Goal: Transaction & Acquisition: Subscribe to service/newsletter

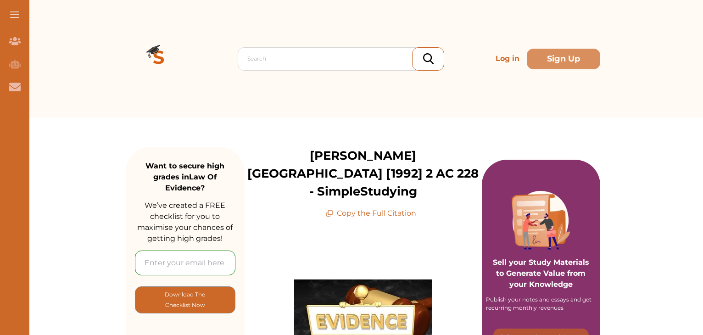
drag, startPoint x: 704, startPoint y: 67, endPoint x: 705, endPoint y: 126, distance: 59.2
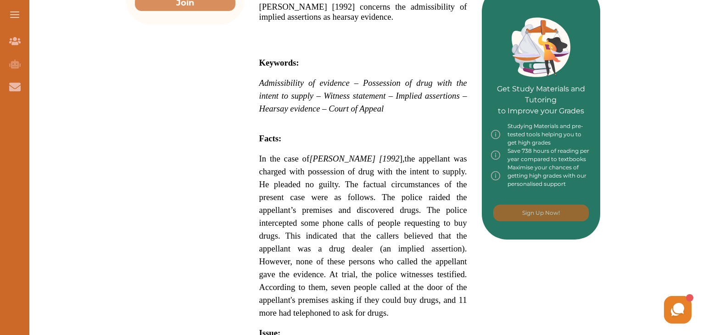
scroll to position [413, 0]
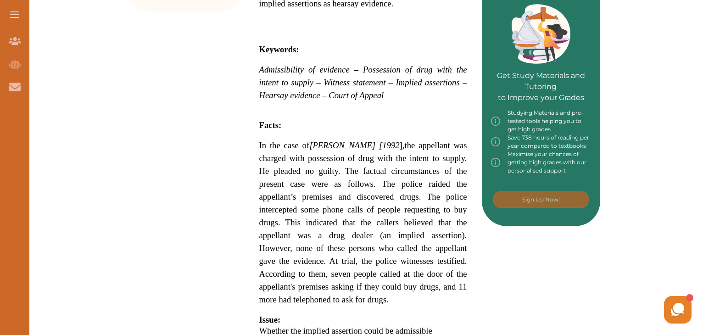
drag, startPoint x: 260, startPoint y: 50, endPoint x: 279, endPoint y: 77, distance: 32.6
click at [279, 77] on span "Admissibility of evidence – Possession of drug with the intent to supply – Witn…" at bounding box center [363, 82] width 208 height 35
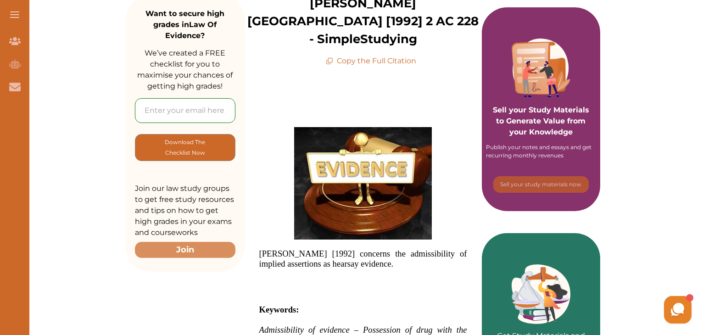
scroll to position [154, 0]
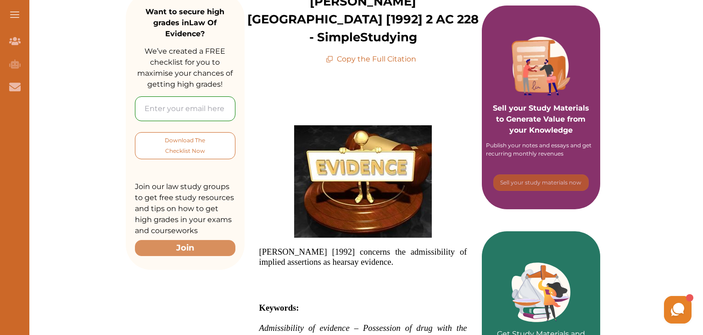
click at [199, 147] on p "Download The Checklist Now" at bounding box center [185, 146] width 63 height 22
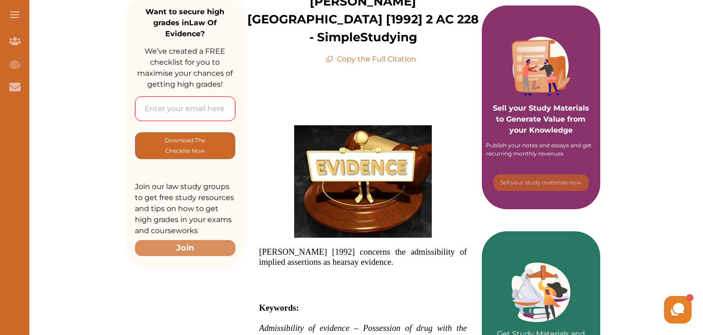
click at [179, 111] on input "email" at bounding box center [185, 108] width 101 height 25
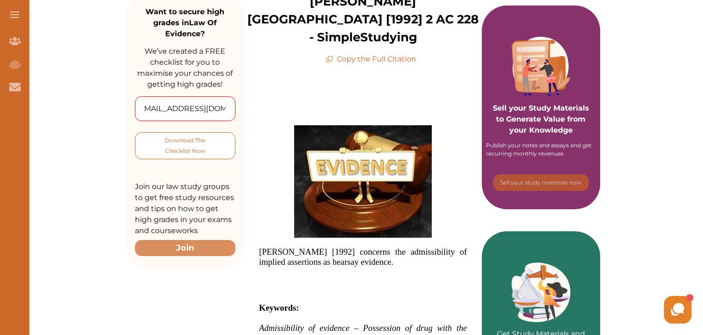
type input "sammyzulu@gmail.com"
click at [182, 142] on p "Download The Checklist Now" at bounding box center [185, 146] width 63 height 22
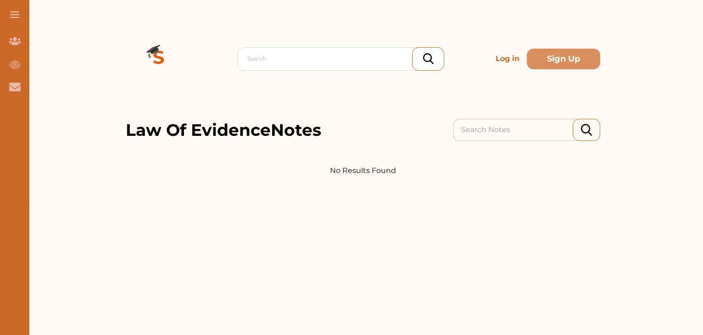
click at [587, 131] on img at bounding box center [586, 129] width 11 height 11
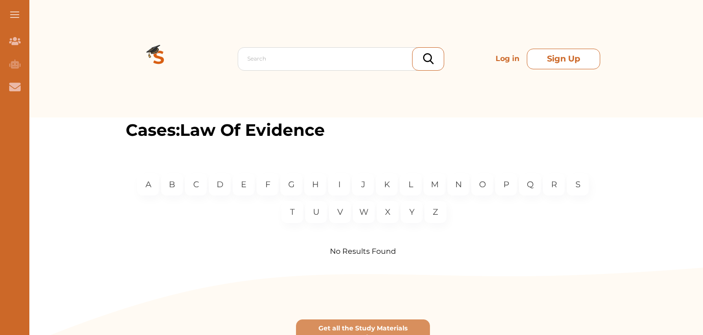
click at [562, 61] on button "Sign Up" at bounding box center [563, 59] width 73 height 21
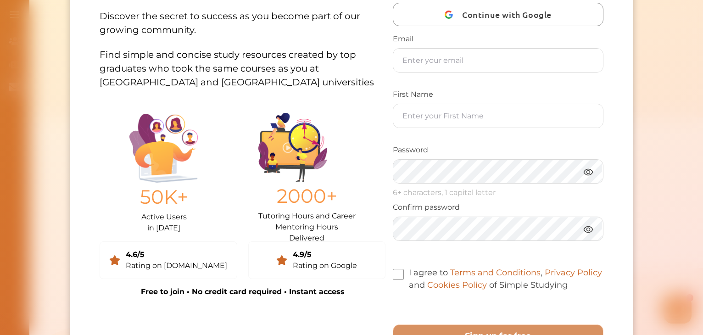
scroll to position [63, 0]
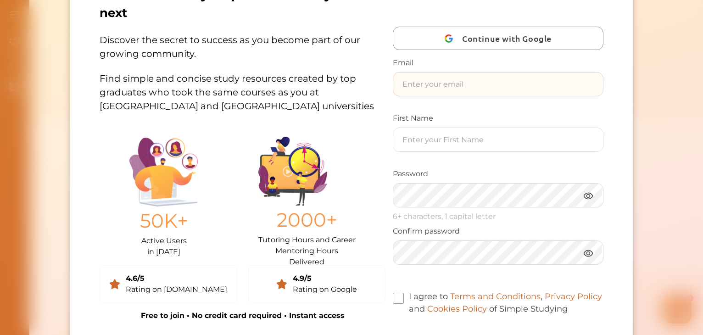
click at [442, 85] on input "text" at bounding box center [498, 84] width 209 height 23
type input "sammyzulu@gmail.com"
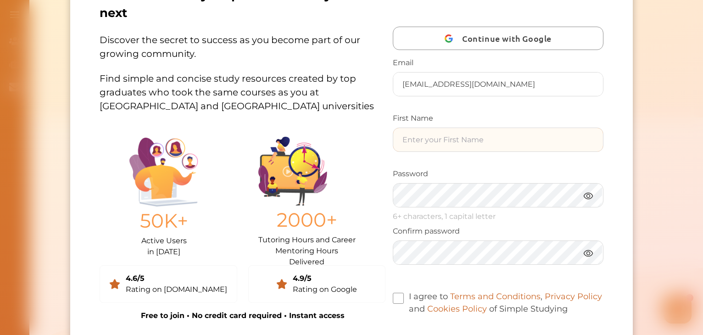
click at [453, 140] on input "text" at bounding box center [498, 139] width 209 height 23
type input "Samantha"
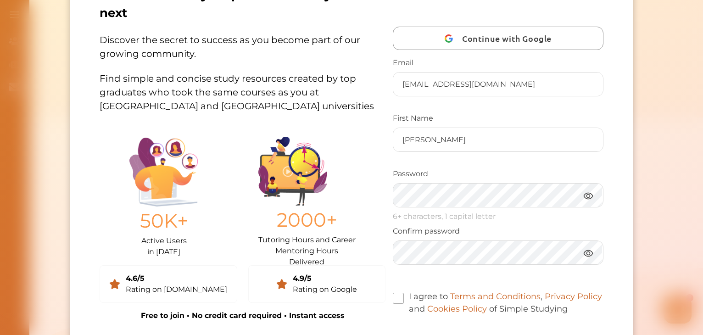
click at [399, 293] on span at bounding box center [399, 298] width 11 height 11
click at [568, 303] on input "I agree to Terms and Conditions , Privacy Policy and Cookies Policy of Simple S…" at bounding box center [568, 303] width 0 height 0
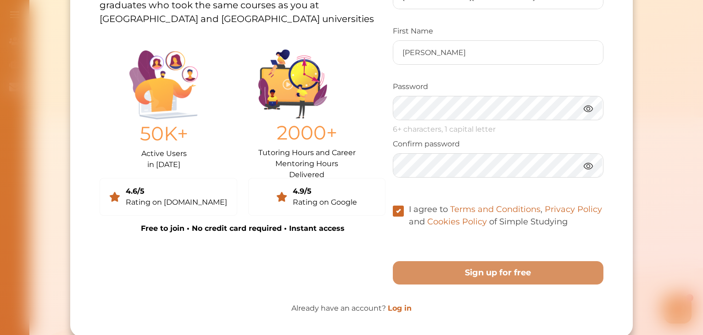
scroll to position [161, 0]
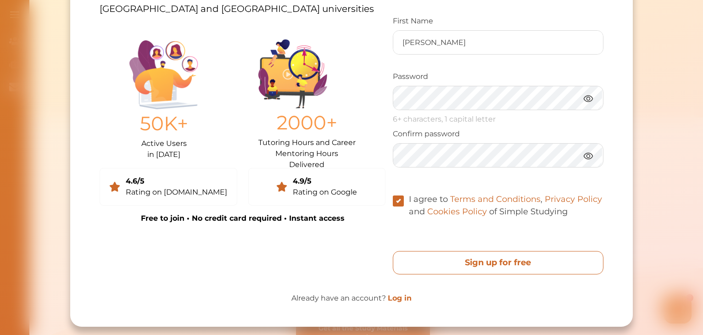
click at [503, 262] on free "Sign up for free" at bounding box center [499, 262] width 210 height 23
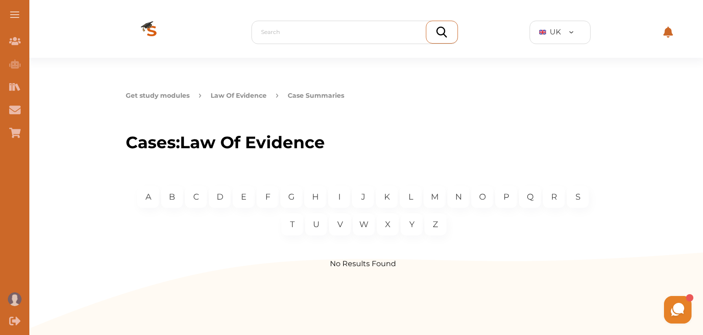
click at [234, 95] on button "Law Of Evidence" at bounding box center [239, 96] width 56 height 10
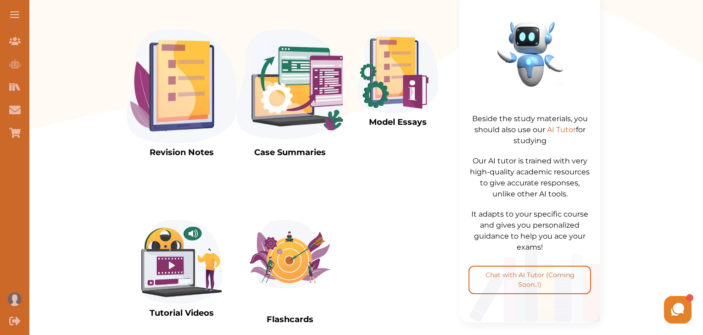
scroll to position [261, 0]
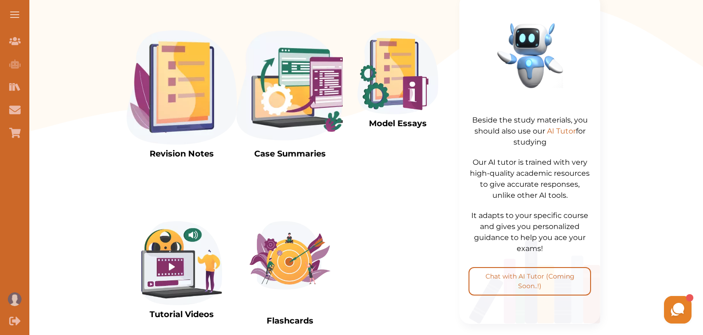
click at [187, 114] on img at bounding box center [182, 87] width 110 height 114
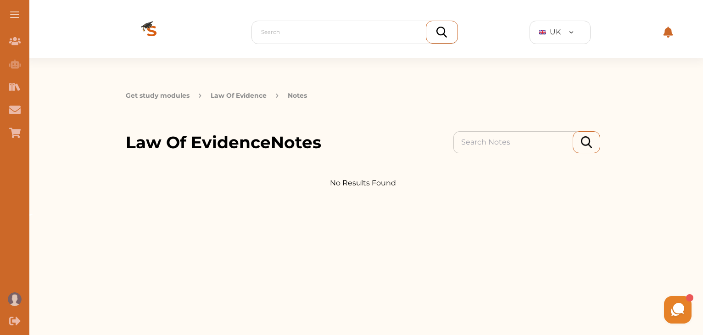
click at [298, 94] on p "Notes" at bounding box center [297, 96] width 19 height 10
click at [583, 142] on img at bounding box center [586, 141] width 11 height 11
click at [17, 87] on icon "Study Materials" at bounding box center [17, 87] width 5 height 7
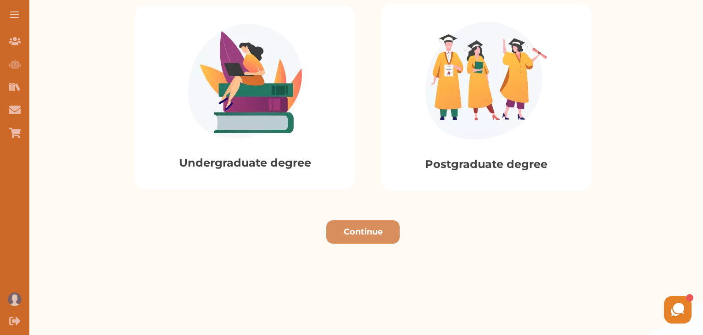
scroll to position [264, 0]
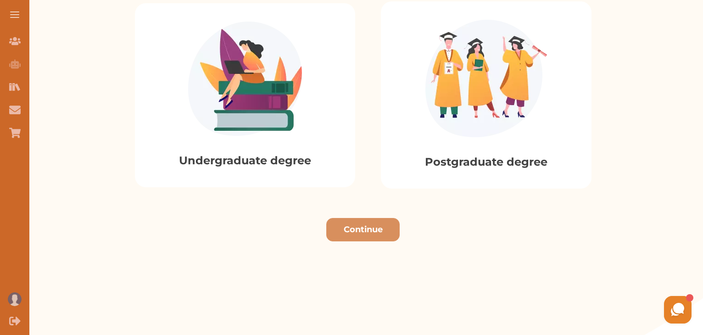
click at [268, 161] on p "Undergraduate degree" at bounding box center [245, 160] width 132 height 17
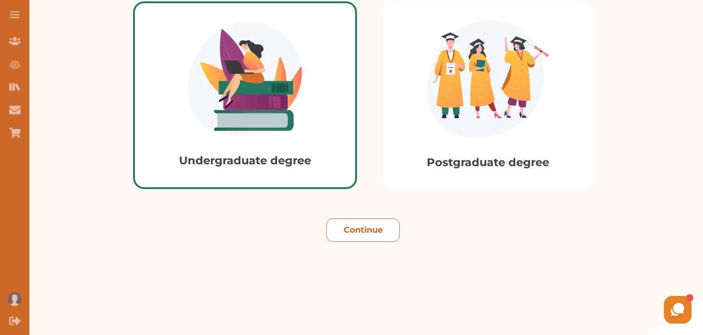
click at [369, 232] on button "Continue" at bounding box center [362, 230] width 73 height 23
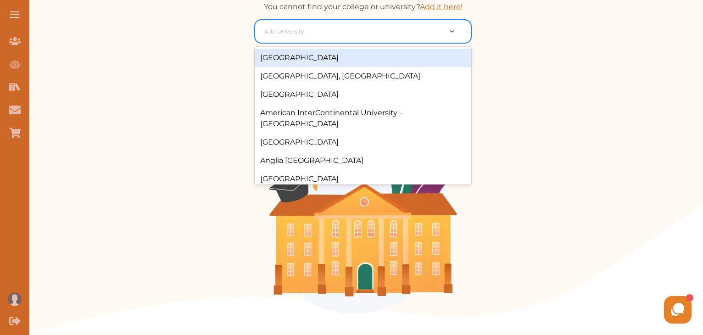
click at [452, 32] on div at bounding box center [458, 32] width 25 height 10
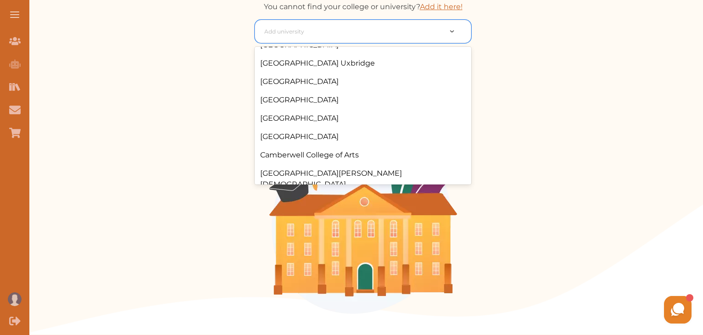
scroll to position [402, 0]
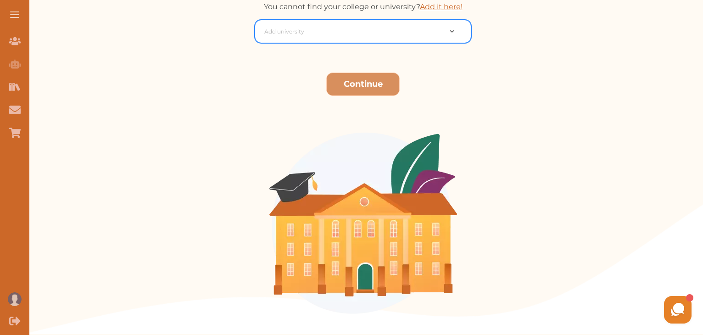
click at [273, 28] on div at bounding box center [352, 31] width 177 height 13
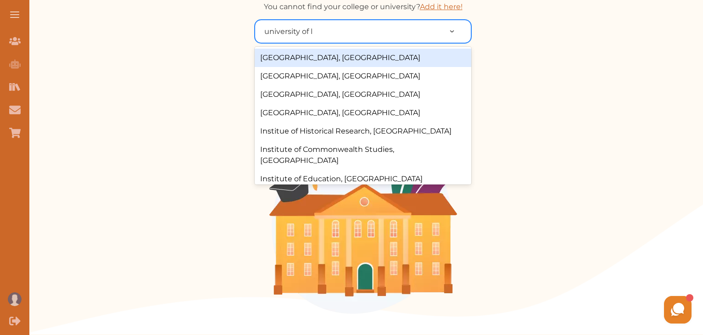
type input "university of lu"
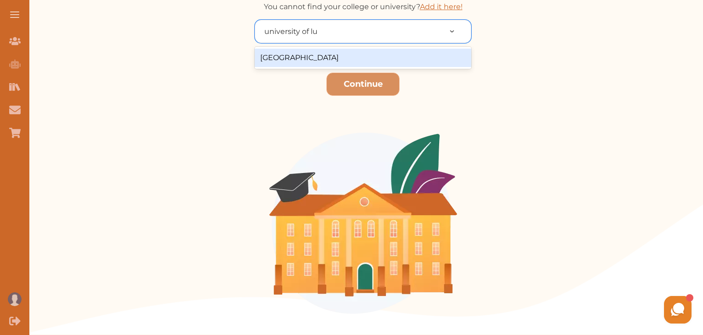
click at [293, 61] on div "[GEOGRAPHIC_DATA]" at bounding box center [363, 58] width 217 height 18
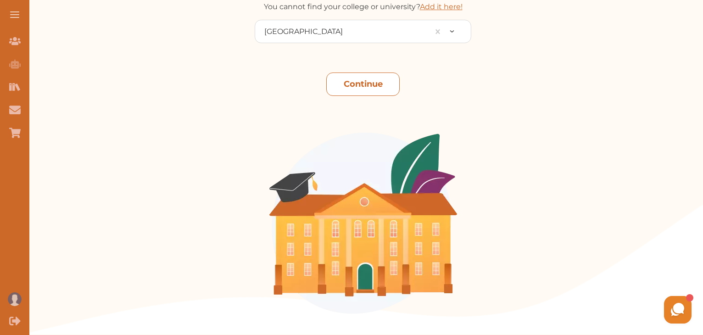
click at [354, 82] on button "Continue" at bounding box center [362, 84] width 73 height 23
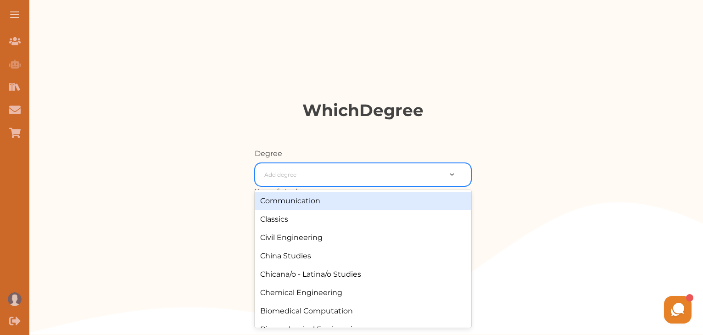
click at [452, 173] on div at bounding box center [458, 175] width 25 height 10
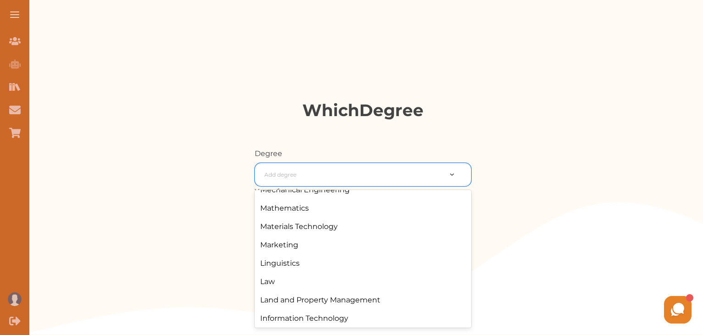
scroll to position [845, 0]
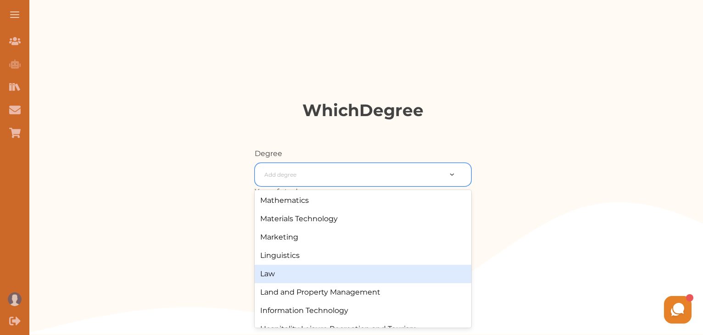
click at [266, 270] on div "Law" at bounding box center [363, 274] width 217 height 18
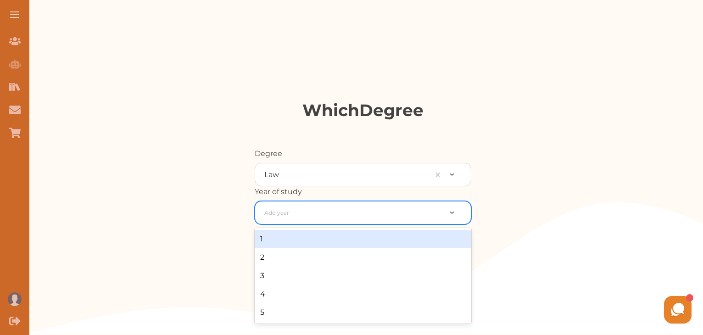
click at [452, 212] on img at bounding box center [452, 213] width 5 height 2
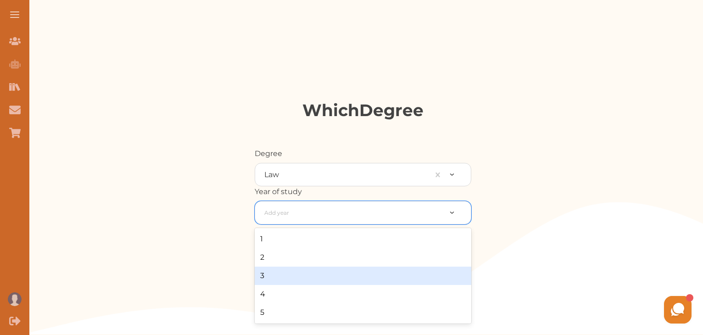
click at [267, 275] on div "3" at bounding box center [363, 276] width 217 height 18
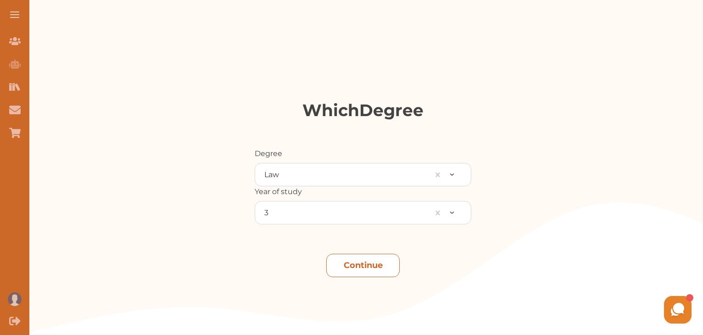
click at [349, 264] on button "Continue" at bounding box center [362, 265] width 73 height 23
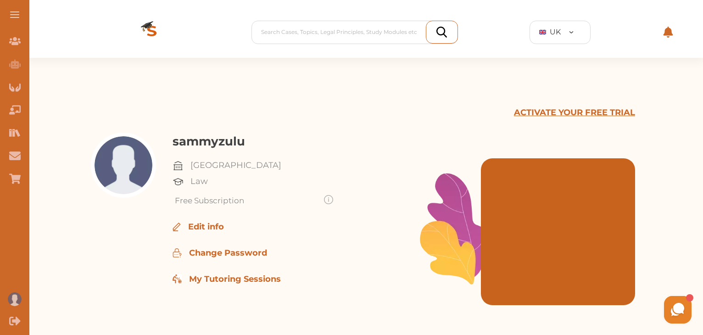
click at [574, 114] on p "ACTIVATE YOUR FREE TRIAL" at bounding box center [574, 113] width 121 height 12
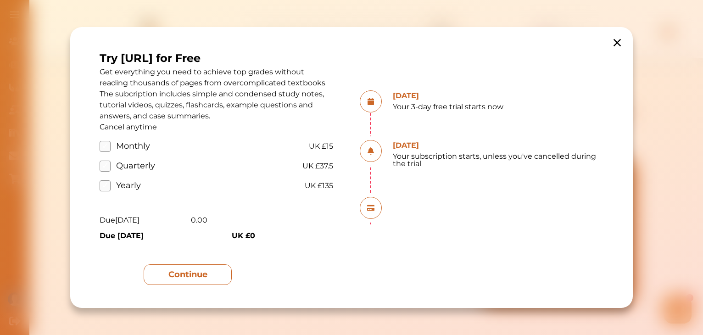
click at [206, 281] on button "Continue" at bounding box center [188, 274] width 88 height 21
click at [191, 276] on button "Continue" at bounding box center [188, 274] width 88 height 21
click at [105, 146] on label "Monthly" at bounding box center [121, 146] width 42 height 12
click at [0, 0] on input "Monthly" at bounding box center [0, 0] width 0 height 0
click at [186, 275] on button "Continue" at bounding box center [188, 274] width 88 height 21
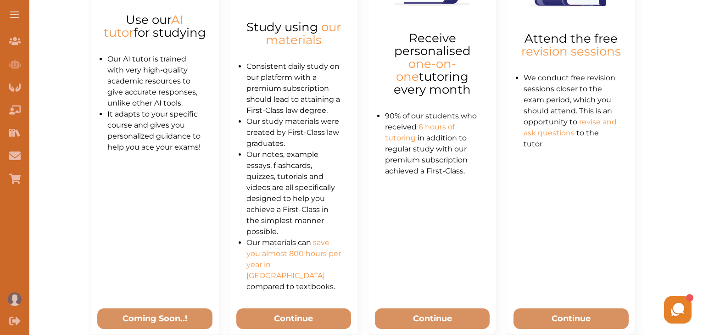
scroll to position [555, 0]
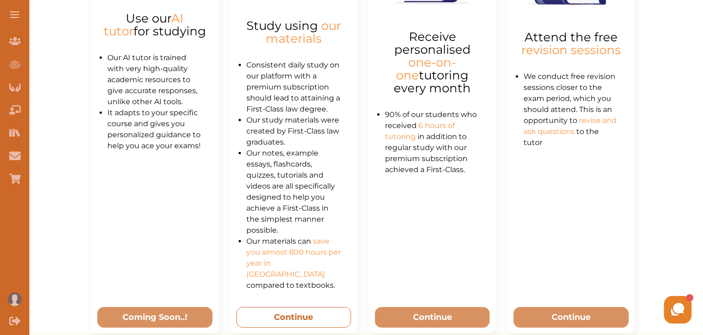
click at [299, 309] on button "Continue" at bounding box center [293, 317] width 115 height 21
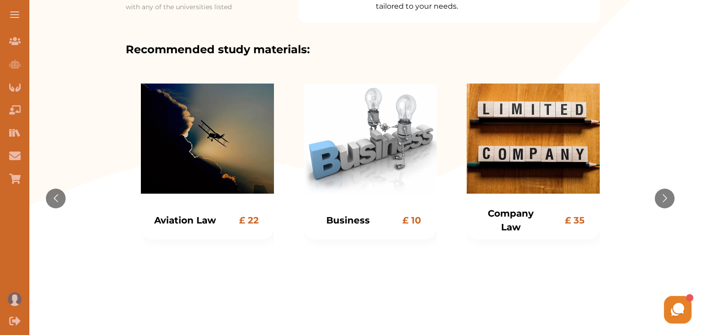
scroll to position [199, 0]
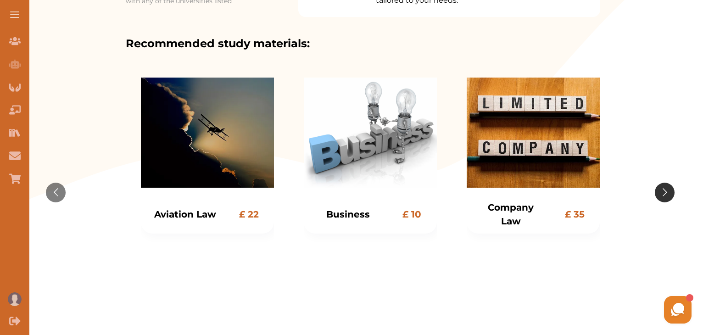
click at [663, 190] on button "Go to next slide" at bounding box center [665, 193] width 20 height 20
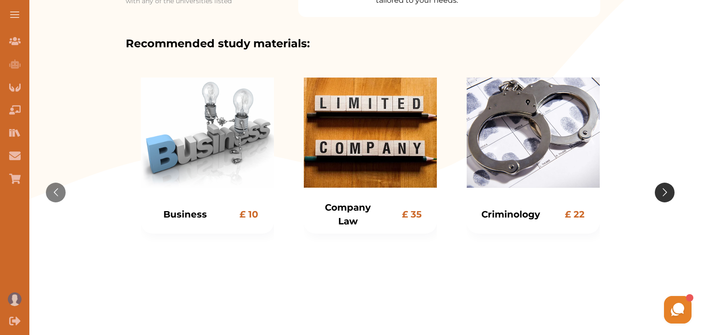
click at [663, 190] on button "Go to next slide" at bounding box center [665, 193] width 20 height 20
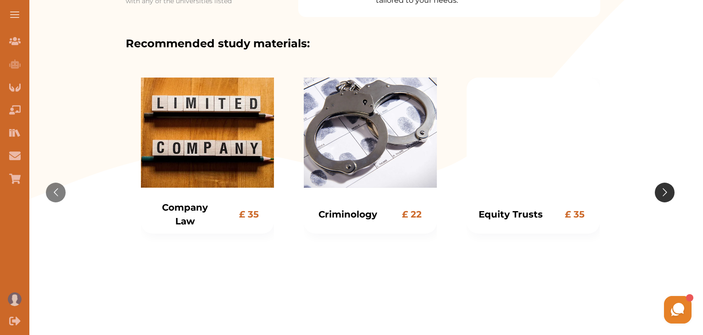
click at [663, 190] on button "Go to next slide" at bounding box center [665, 193] width 20 height 20
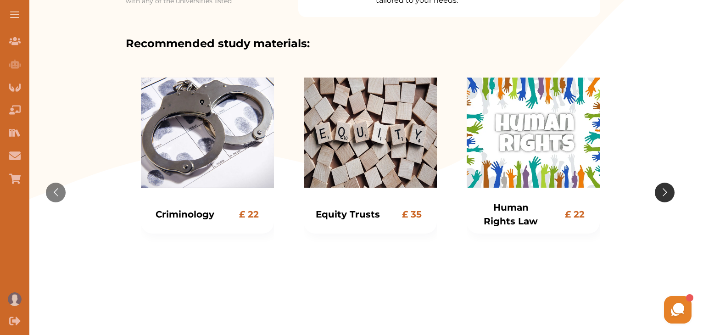
click at [663, 190] on button "Go to next slide" at bounding box center [665, 193] width 20 height 20
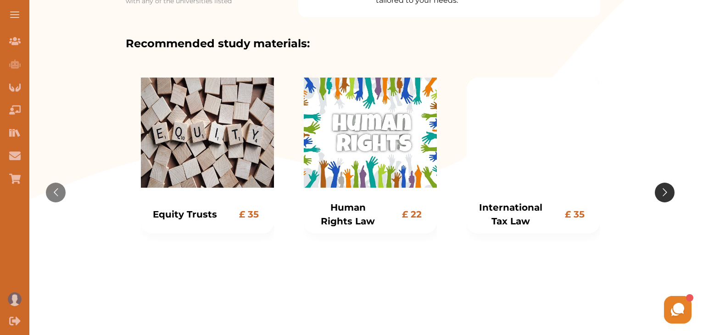
click at [663, 190] on button "Go to next slide" at bounding box center [665, 193] width 20 height 20
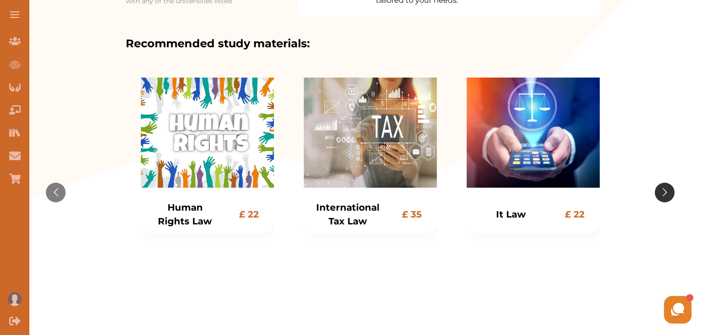
click at [663, 190] on button "Go to next slide" at bounding box center [665, 193] width 20 height 20
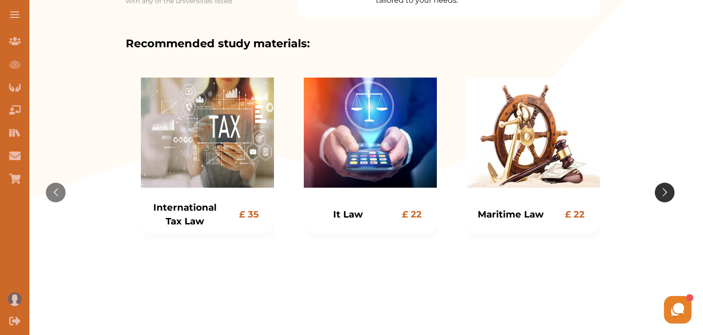
click at [663, 190] on button "Go to next slide" at bounding box center [665, 193] width 20 height 20
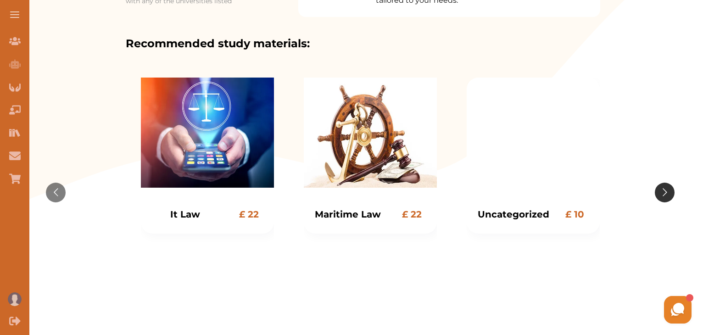
click at [663, 190] on button "Go to next slide" at bounding box center [665, 193] width 20 height 20
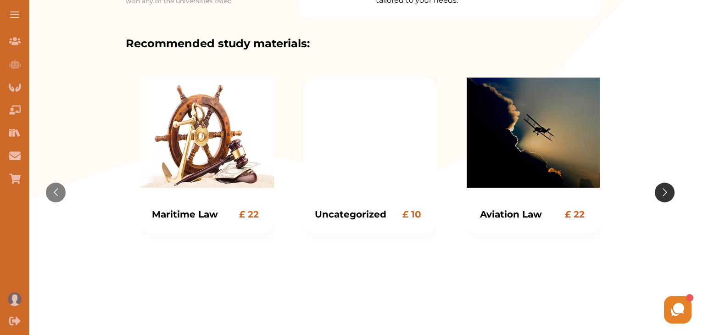
click at [663, 190] on button "Go to next slide" at bounding box center [665, 193] width 20 height 20
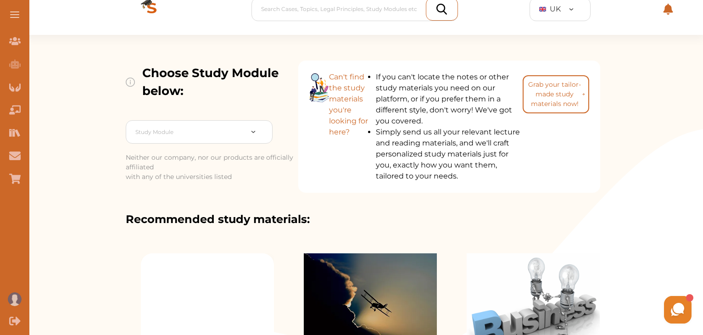
scroll to position [0, 0]
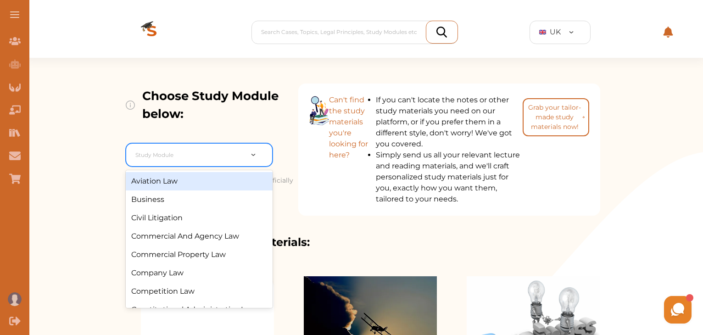
click at [174, 157] on div at bounding box center [188, 155] width 107 height 13
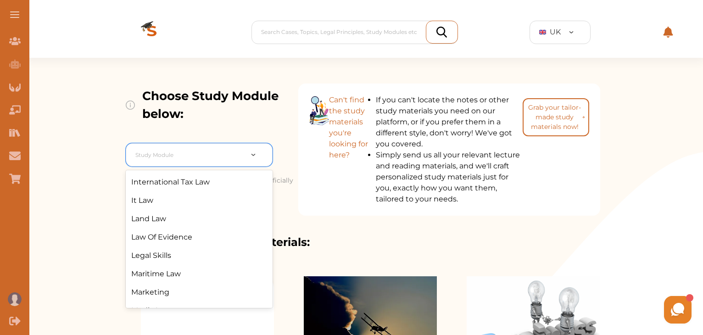
scroll to position [400, 0]
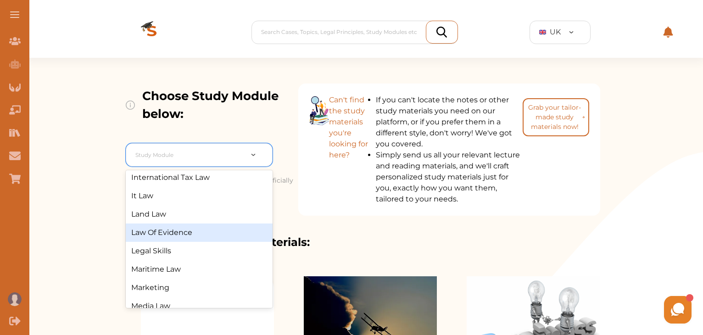
click at [178, 242] on div "Law Of Evidence" at bounding box center [199, 233] width 147 height 18
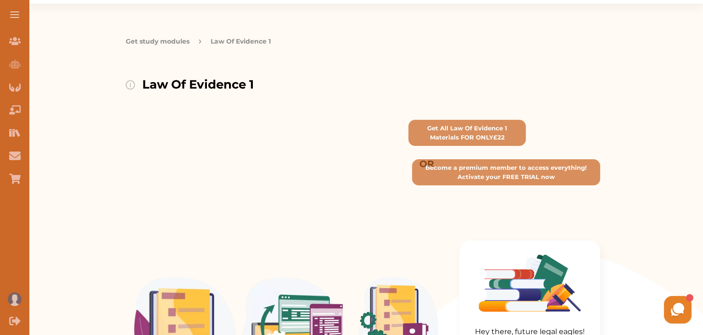
scroll to position [5, 0]
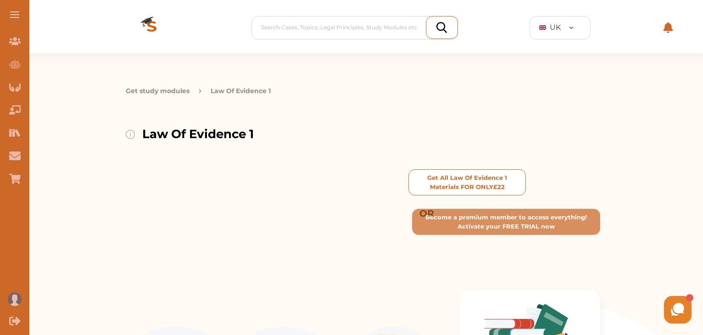
click at [458, 176] on p "Get All Law Of Evidence 1 Materials FOR ONLY £ 22" at bounding box center [467, 183] width 109 height 18
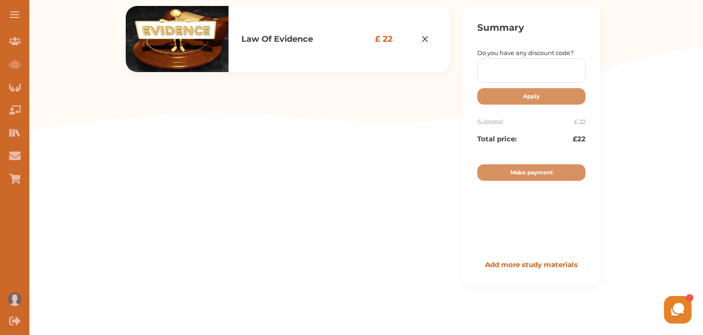
scroll to position [165, 0]
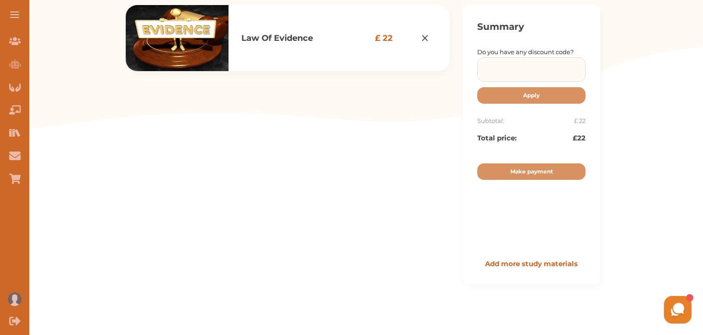
click at [513, 67] on input at bounding box center [531, 69] width 107 height 23
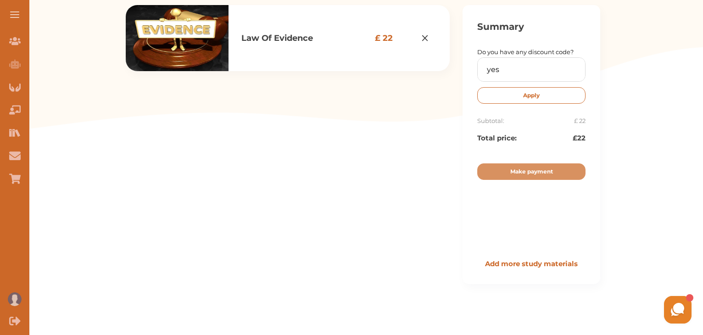
click at [536, 93] on p "Apply" at bounding box center [531, 95] width 17 height 8
click at [533, 96] on p "Apply" at bounding box center [531, 95] width 17 height 8
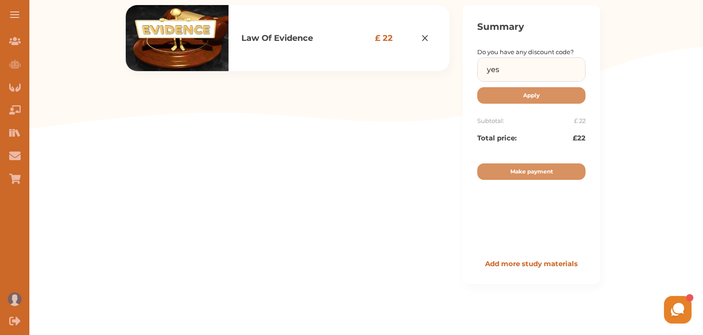
click at [503, 69] on input "yes" at bounding box center [531, 69] width 107 height 23
type input "y"
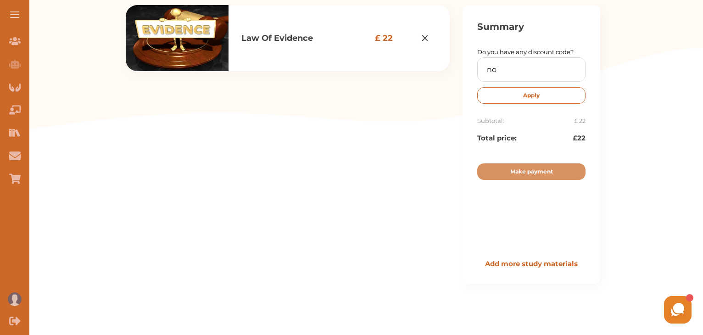
click at [518, 93] on button "Apply" at bounding box center [532, 95] width 108 height 17
click at [519, 99] on button "Apply" at bounding box center [532, 95] width 108 height 17
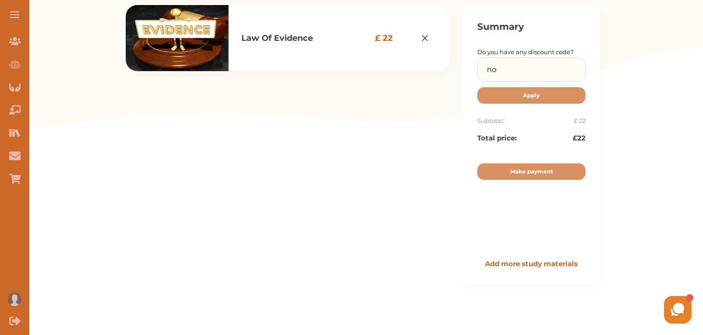
click at [502, 76] on input "no" at bounding box center [531, 69] width 107 height 23
type input "n"
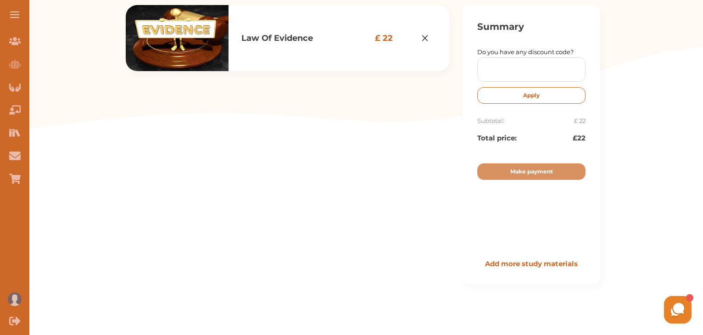
click at [516, 94] on button "Apply" at bounding box center [532, 95] width 108 height 17
click at [519, 94] on button "Apply" at bounding box center [532, 95] width 108 height 17
click at [530, 96] on p "Apply" at bounding box center [531, 95] width 17 height 8
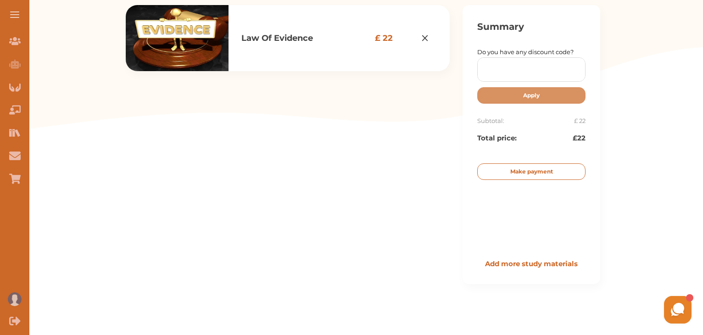
click at [529, 174] on p "Make payment" at bounding box center [532, 172] width 43 height 8
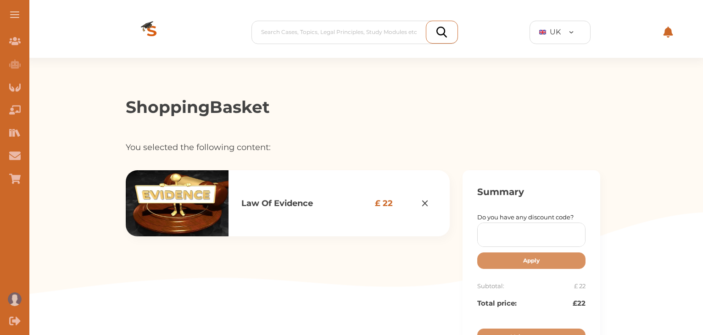
scroll to position [165, 0]
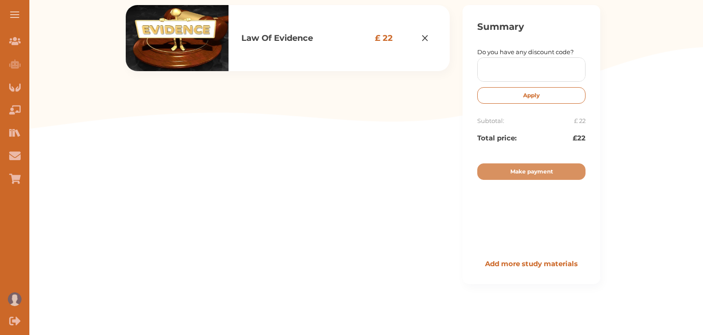
click at [533, 97] on p "Apply" at bounding box center [531, 95] width 17 height 8
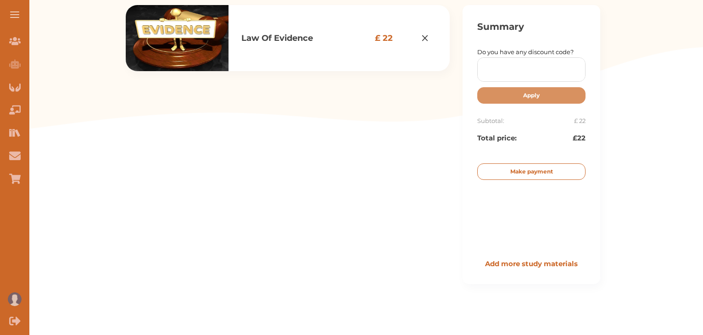
scroll to position [0, 0]
click at [516, 168] on p "Make payment" at bounding box center [532, 172] width 43 height 8
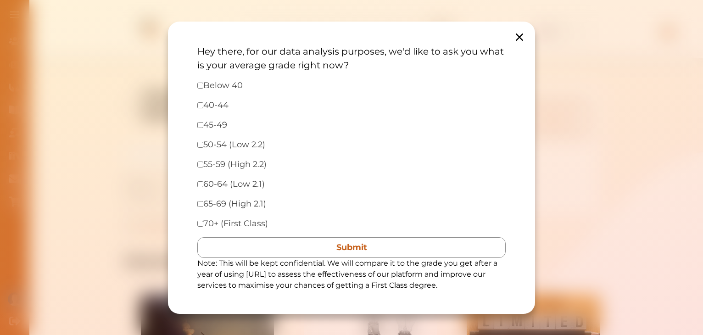
click at [201, 86] on input "checkbox" at bounding box center [200, 86] width 6 height 6
checkbox input "true"
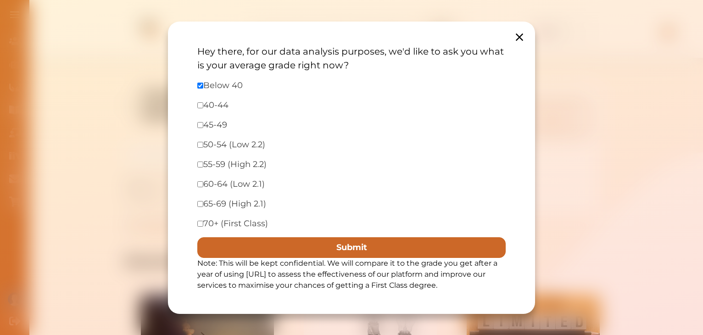
click at [349, 249] on button "Submit" at bounding box center [351, 247] width 309 height 21
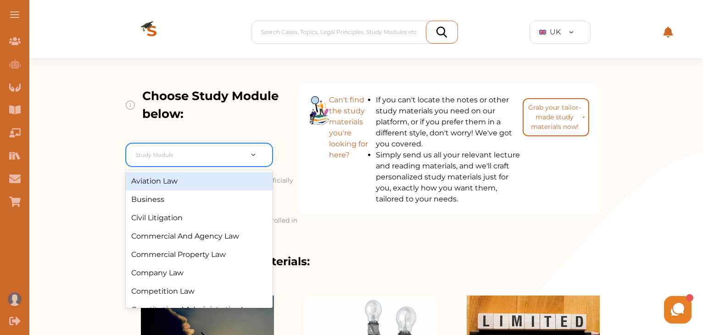
click at [253, 154] on img at bounding box center [253, 155] width 5 height 2
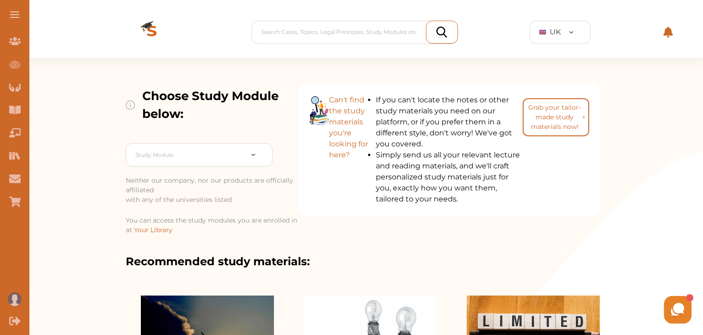
click at [623, 224] on div "Choose Study Module below: Study Module Neither our company, nor our products a…" at bounding box center [363, 304] width 680 height 493
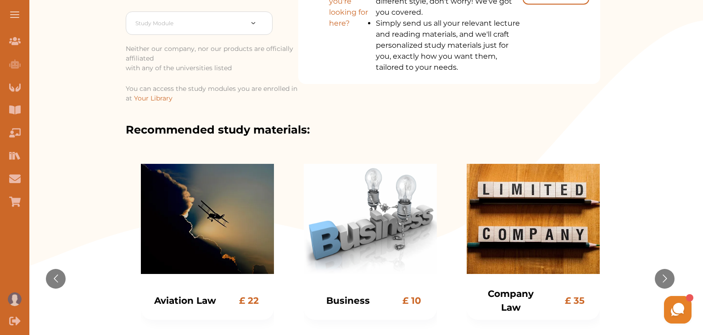
scroll to position [121, 0]
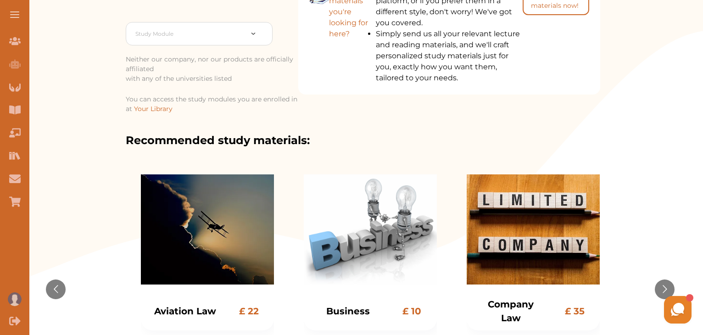
click at [154, 109] on span "Your Library" at bounding box center [153, 109] width 39 height 8
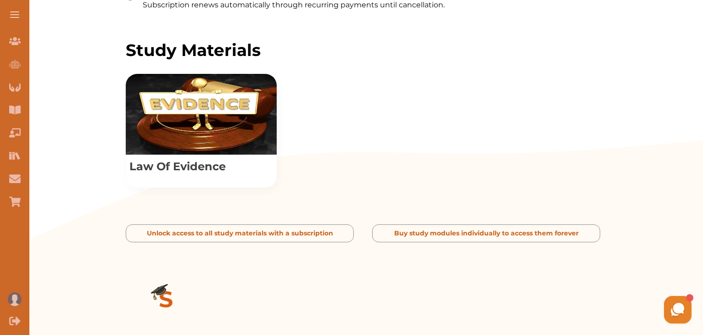
scroll to position [354, 0]
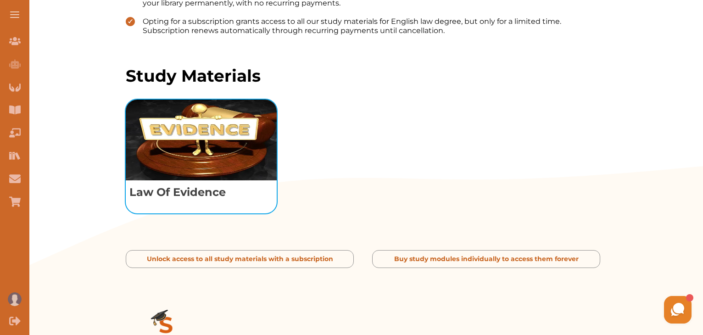
click at [188, 188] on p "Law Of Evidence" at bounding box center [201, 192] width 151 height 24
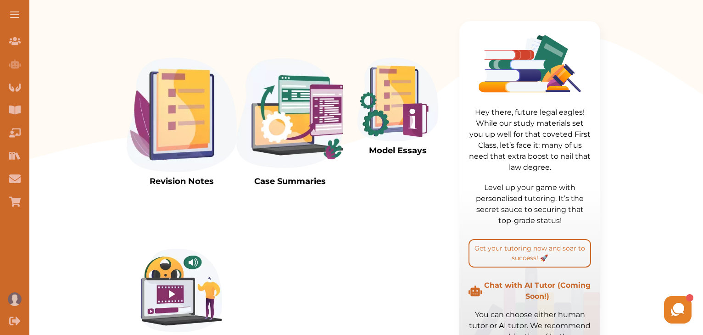
scroll to position [258, 0]
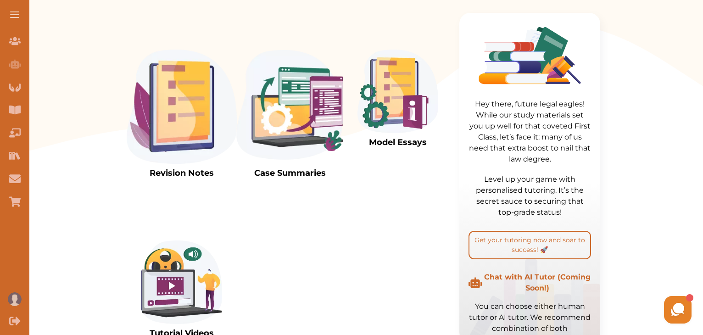
click at [191, 131] on img at bounding box center [182, 107] width 110 height 114
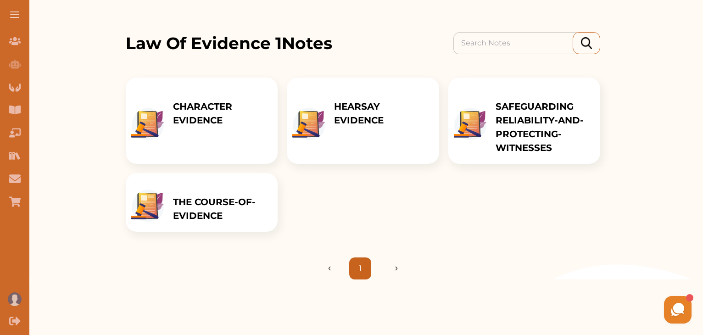
scroll to position [116, 0]
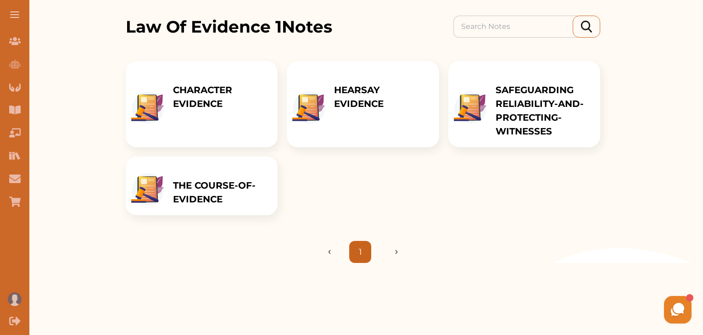
click at [228, 184] on p "THE COURSE-OF-EVIDENCE" at bounding box center [221, 193] width 96 height 28
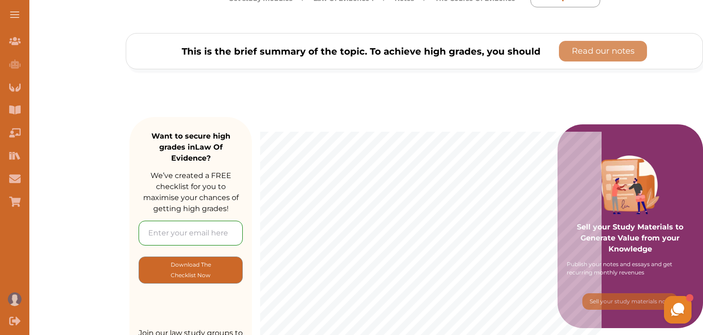
scroll to position [91, 0]
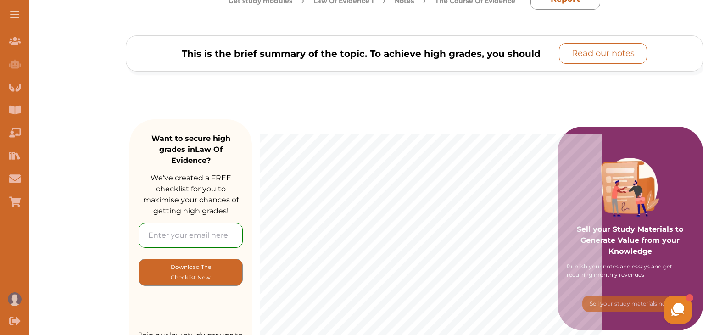
click at [604, 53] on p "Read our notes" at bounding box center [603, 53] width 63 height 12
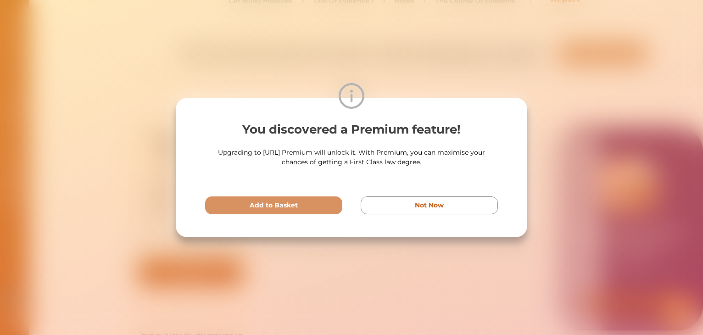
click at [109, 70] on div "You discovered a Premium feature! Upgrading to StudyCrowd.AI Premium will unloc…" at bounding box center [351, 167] width 703 height 335
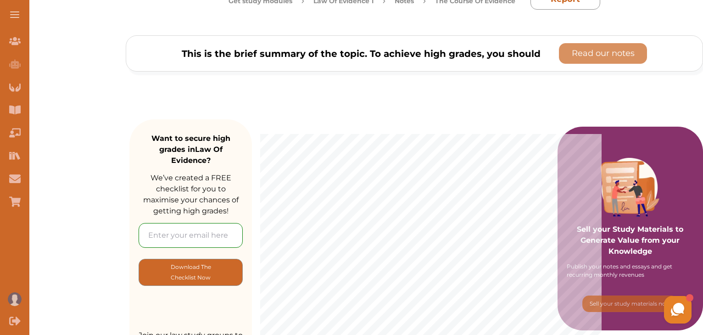
scroll to position [0, 0]
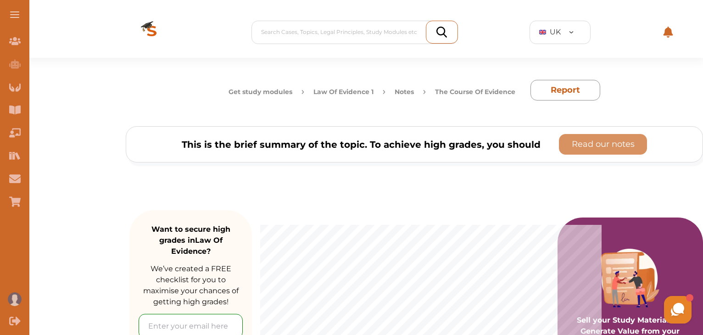
click at [345, 93] on button "Law Of Evidence 1" at bounding box center [344, 92] width 60 height 10
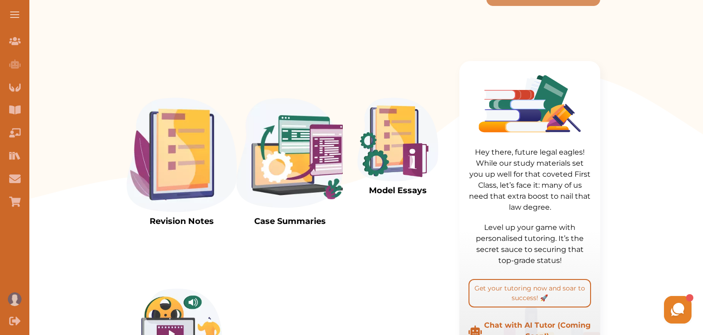
scroll to position [247, 0]
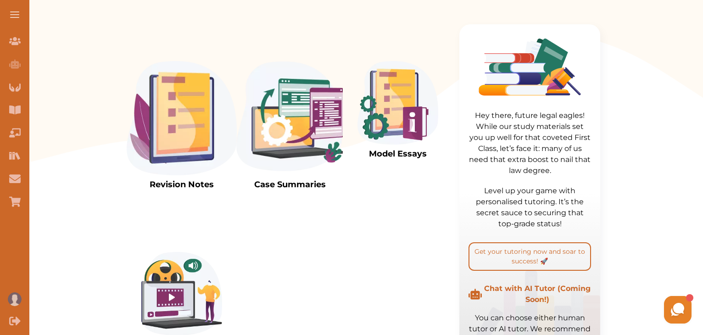
click at [285, 155] on img at bounding box center [290, 118] width 110 height 114
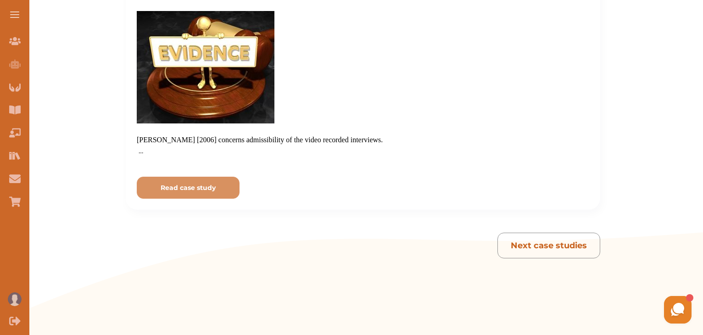
scroll to position [2966, 0]
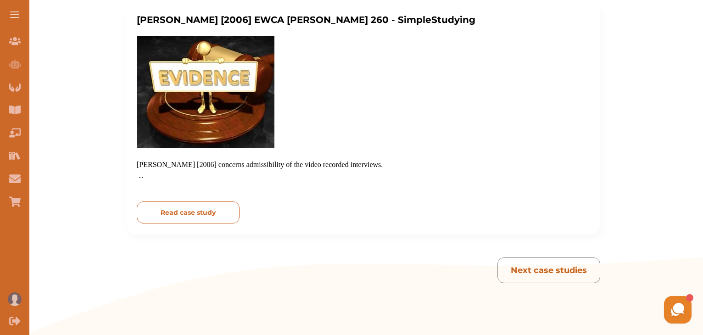
click at [185, 207] on button "Read case study" at bounding box center [188, 213] width 103 height 22
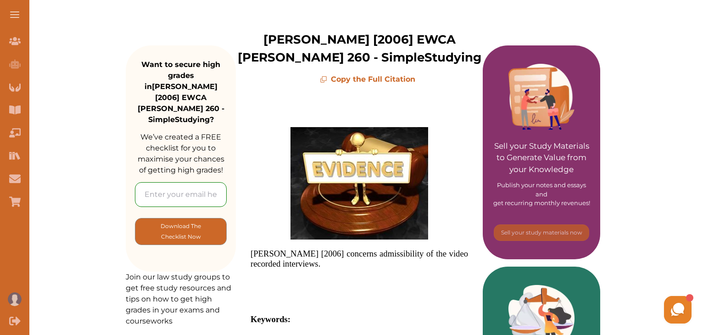
scroll to position [66, 0]
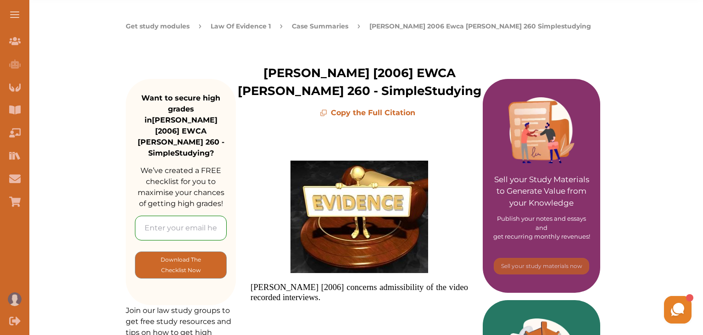
click at [371, 112] on p "Copy the Full Citation" at bounding box center [367, 112] width 231 height 11
click at [325, 112] on icon at bounding box center [323, 112] width 7 height 7
click at [393, 113] on p "Copy the Full Citation" at bounding box center [367, 112] width 231 height 11
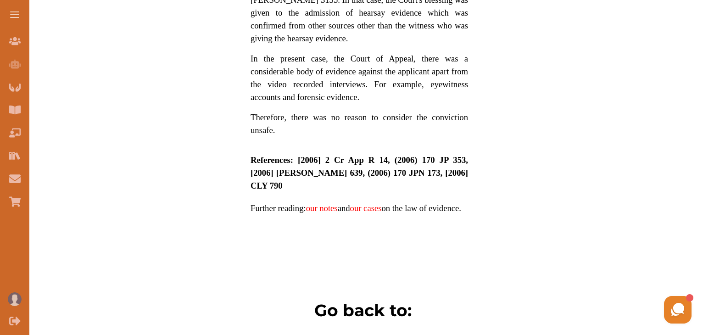
scroll to position [913, 0]
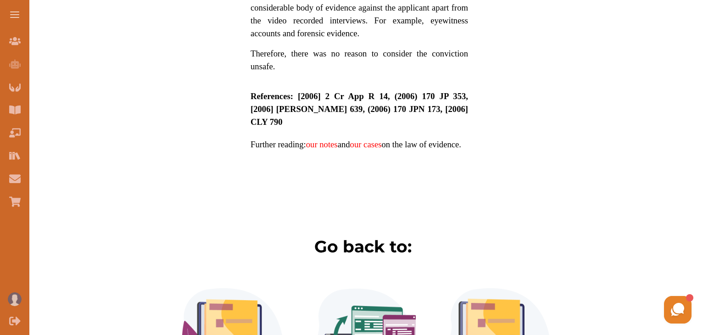
click at [329, 140] on link "our notes" at bounding box center [322, 145] width 32 height 10
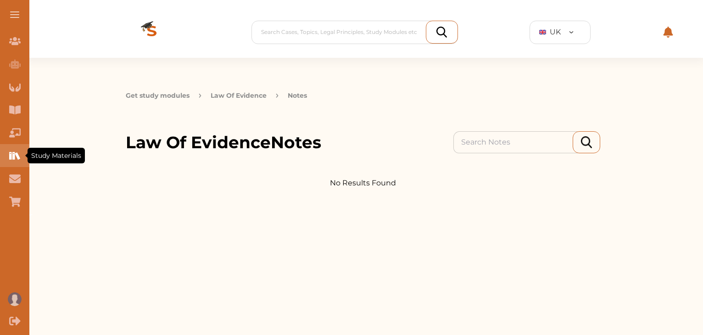
click at [15, 158] on icon "Study Materials" at bounding box center [14, 155] width 11 height 11
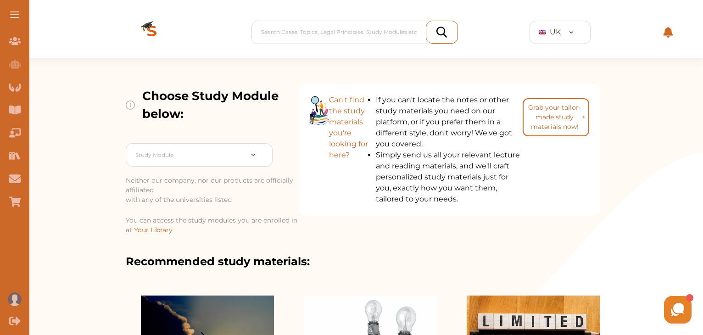
drag, startPoint x: 703, startPoint y: 68, endPoint x: 705, endPoint y: 105, distance: 37.2
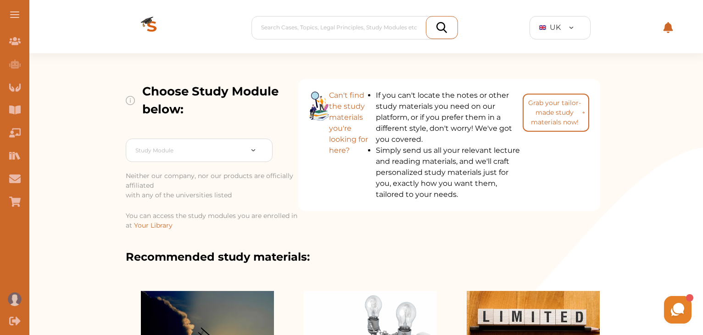
scroll to position [2, 0]
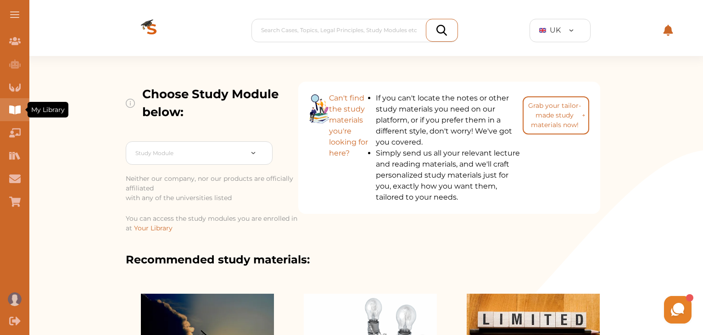
click at [17, 107] on icon "My Library" at bounding box center [14, 110] width 11 height 9
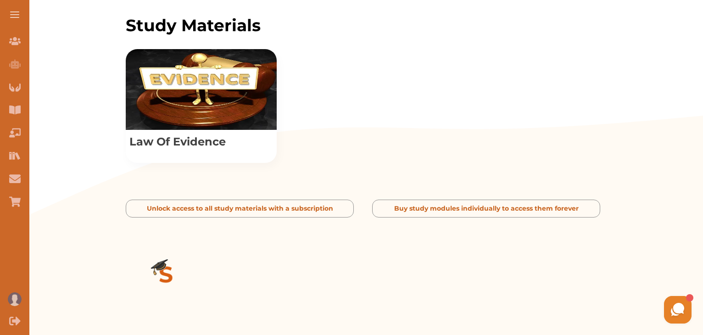
scroll to position [407, 0]
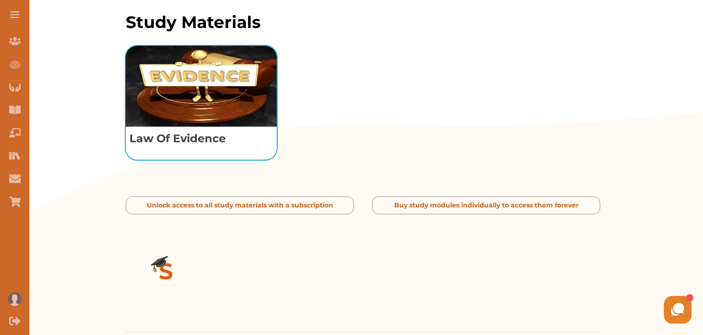
click at [201, 135] on p "Law Of Evidence" at bounding box center [201, 139] width 151 height 24
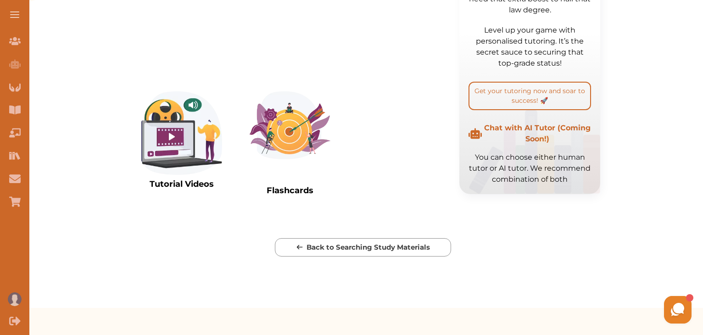
scroll to position [501, 0]
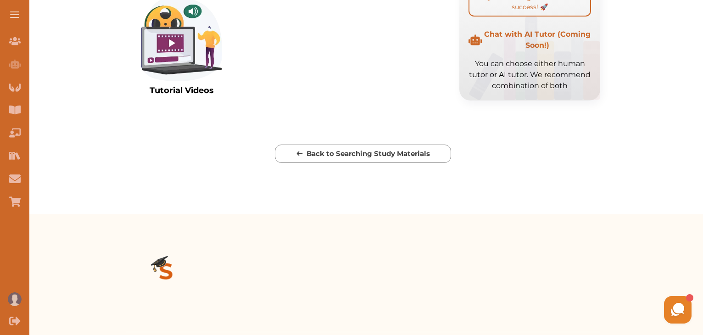
click at [172, 65] on img at bounding box center [181, 40] width 81 height 84
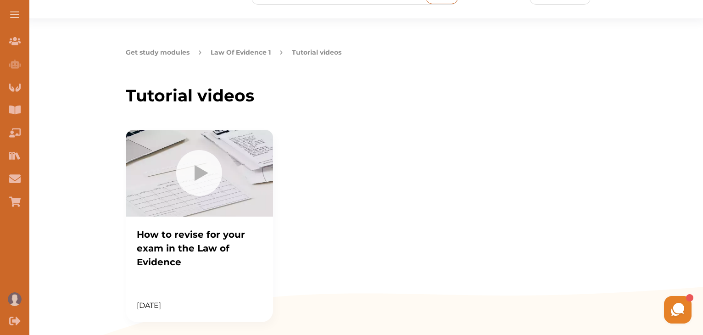
scroll to position [33, 0]
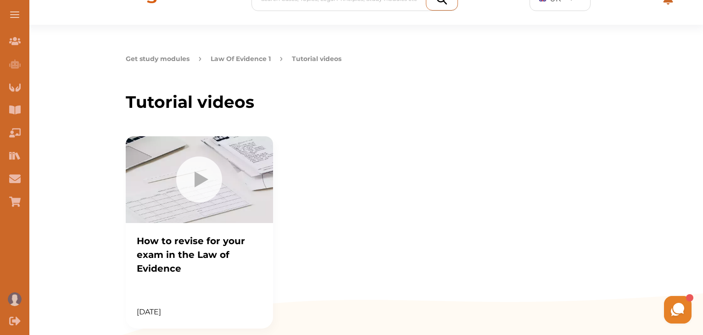
click at [208, 178] on img at bounding box center [199, 180] width 46 height 46
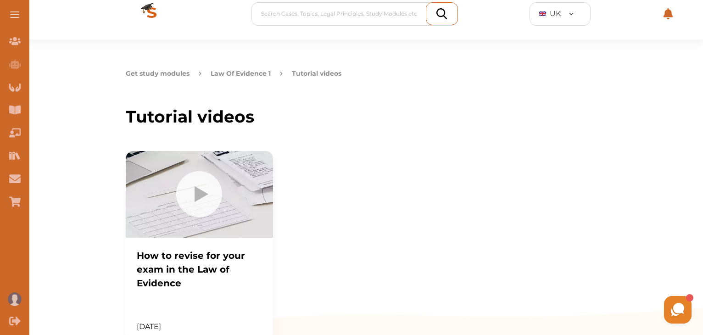
scroll to position [0, 0]
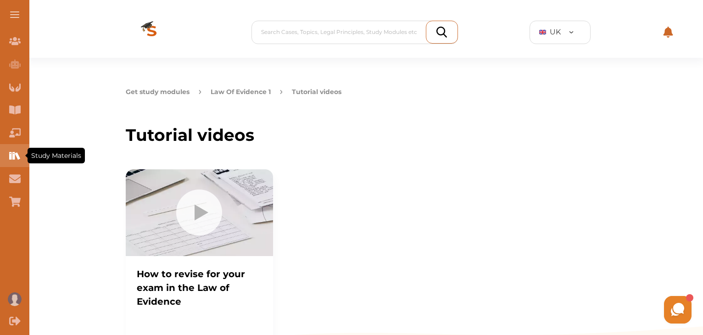
click at [19, 158] on icon "Study Materials" at bounding box center [17, 155] width 5 height 7
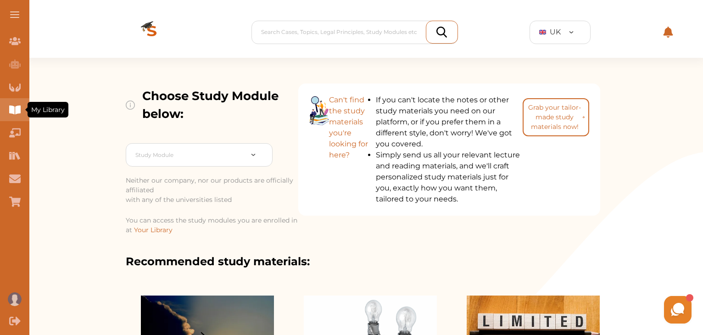
click at [17, 108] on icon "My Library" at bounding box center [14, 110] width 11 height 9
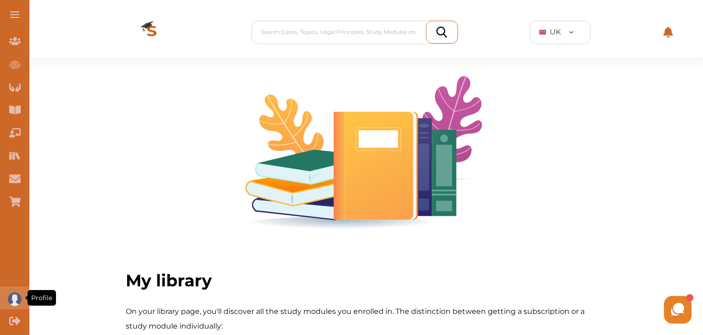
click at [11, 300] on img "Profile" at bounding box center [15, 299] width 14 height 14
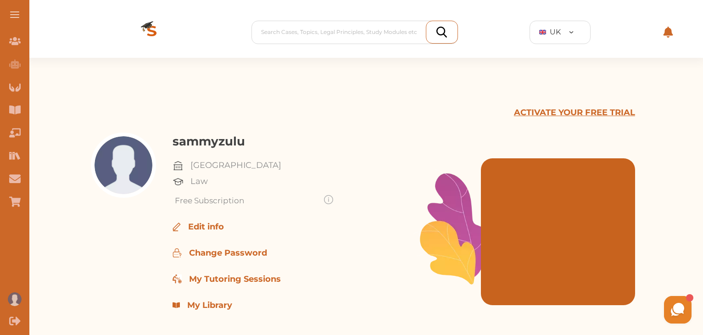
click at [602, 109] on p "ACTIVATE YOUR FREE TRIAL" at bounding box center [574, 113] width 121 height 12
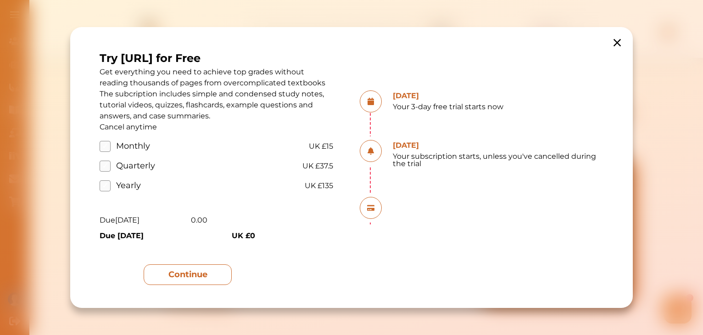
click at [204, 271] on button "Continue" at bounding box center [188, 274] width 88 height 21
click at [106, 146] on label "Monthly" at bounding box center [121, 146] width 42 height 12
click at [0, 0] on input "Monthly" at bounding box center [0, 0] width 0 height 0
click at [111, 144] on label "Monthly" at bounding box center [121, 146] width 42 height 12
click at [0, 0] on input "Monthly" at bounding box center [0, 0] width 0 height 0
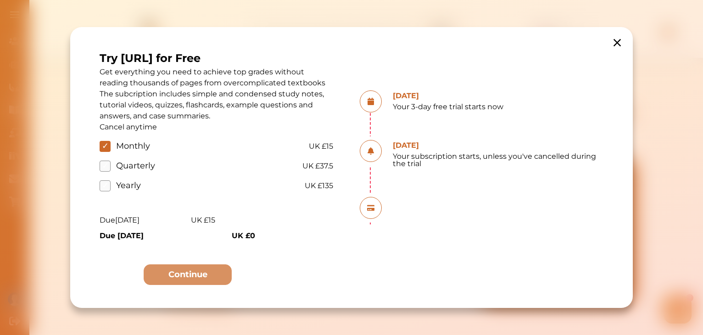
click at [105, 144] on label "Monthly" at bounding box center [121, 146] width 42 height 12
click at [0, 0] on input "Monthly" at bounding box center [0, 0] width 0 height 0
click at [107, 145] on label "Monthly" at bounding box center [121, 146] width 42 height 12
click at [0, 0] on input "Monthly" at bounding box center [0, 0] width 0 height 0
click at [107, 145] on label "Monthly" at bounding box center [121, 146] width 42 height 12
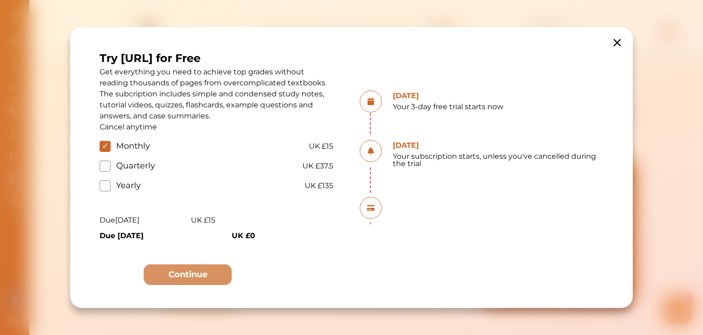
click at [0, 0] on input "Monthly" at bounding box center [0, 0] width 0 height 0
click at [622, 42] on icon at bounding box center [617, 42] width 13 height 13
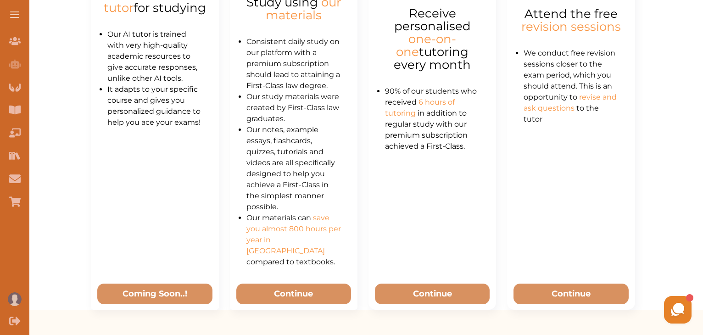
scroll to position [577, 0]
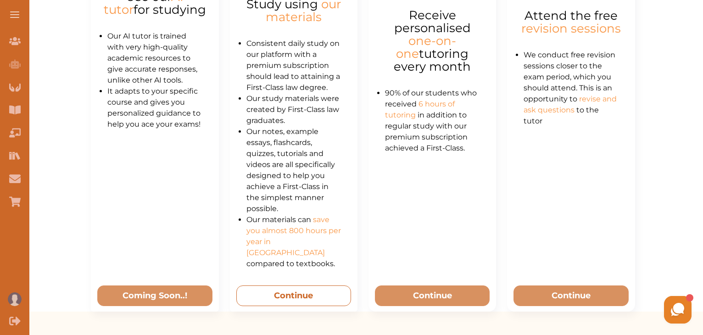
click at [320, 289] on button "Continue" at bounding box center [293, 296] width 115 height 21
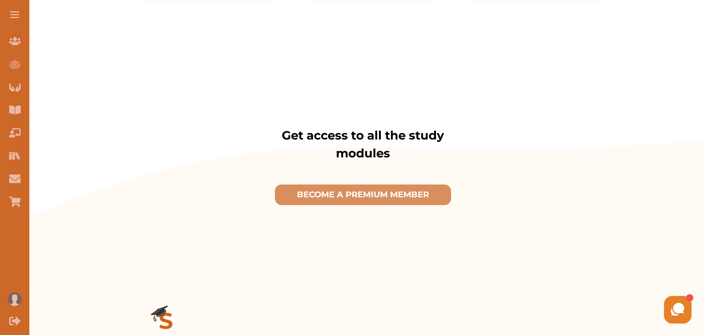
scroll to position [455, 0]
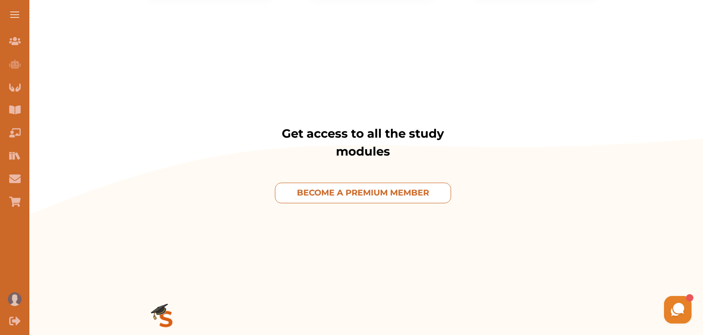
click at [369, 195] on p "BECOME A PREMIUM MEMBER" at bounding box center [363, 193] width 132 height 12
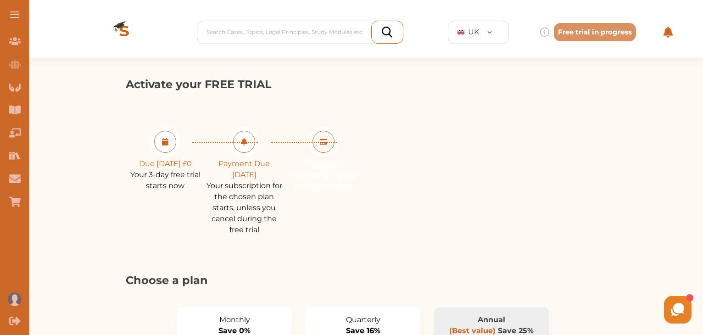
click at [598, 34] on div at bounding box center [590, 32] width 101 height 9
click at [577, 39] on progress "Free trial in progress" at bounding box center [595, 32] width 82 height 19
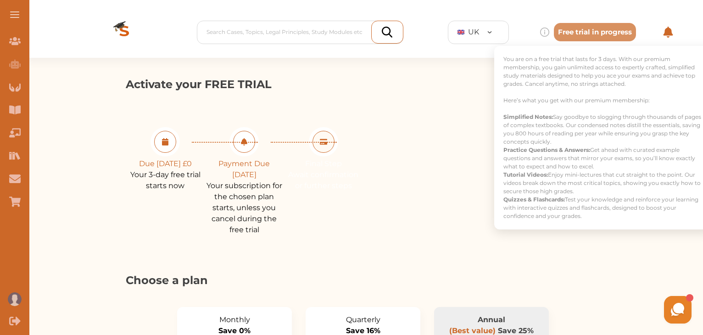
click at [406, 193] on div "Activate your FREE TRIAL Due [DATE] £0 Your 3-day free trial starts now Payment…" at bounding box center [363, 155] width 475 height 159
click at [16, 130] on icon "Tutoring" at bounding box center [14, 132] width 11 height 11
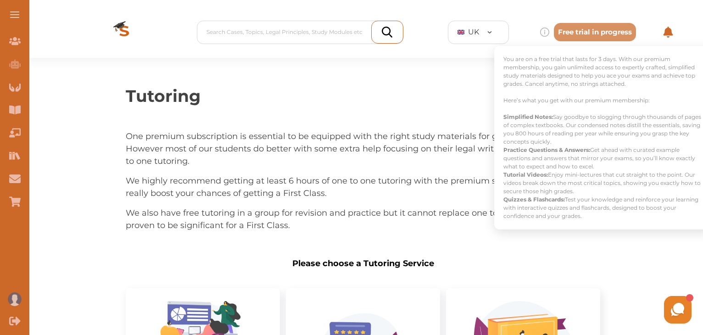
click at [477, 94] on p "Tutoring" at bounding box center [363, 96] width 475 height 25
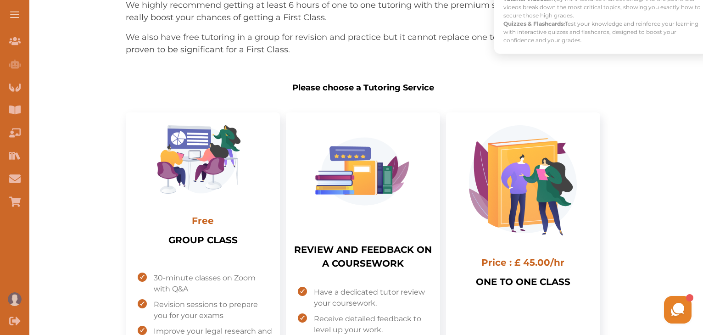
scroll to position [174, 0]
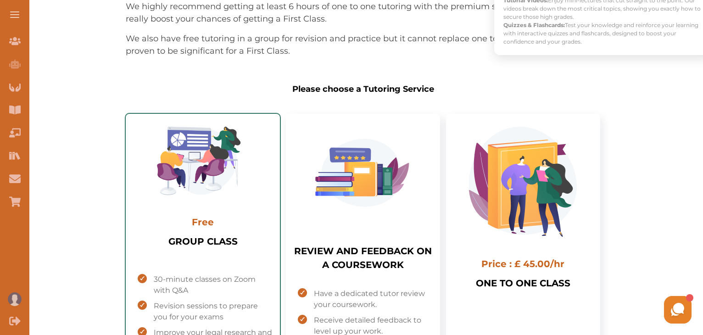
click at [204, 223] on span "Free" at bounding box center [203, 222] width 22 height 11
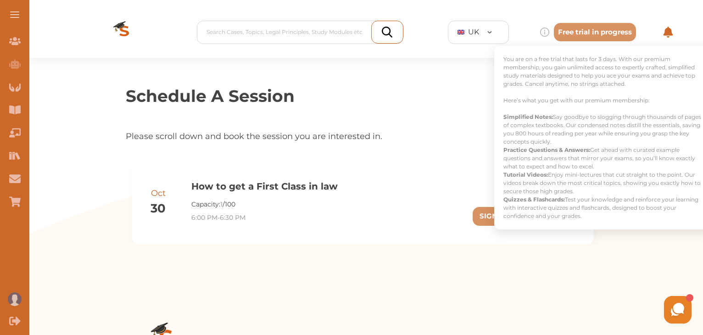
click at [380, 251] on div "Schedule A Session Please scroll down and book the session you are interested i…" at bounding box center [363, 169] width 680 height 223
drag, startPoint x: 680, startPoint y: 50, endPoint x: 669, endPoint y: 151, distance: 101.6
click at [669, 151] on div "You are on a free trial that lasts for 3 days. With our premium membership, you…" at bounding box center [605, 138] width 220 height 184
click at [670, 270] on div "Schedule A Session Please scroll down and book the session you are interested i…" at bounding box center [363, 169] width 680 height 223
click at [593, 34] on div "You are on a free trial that lasts for 3 days. With our premium membership, you…" at bounding box center [590, 32] width 101 height 9
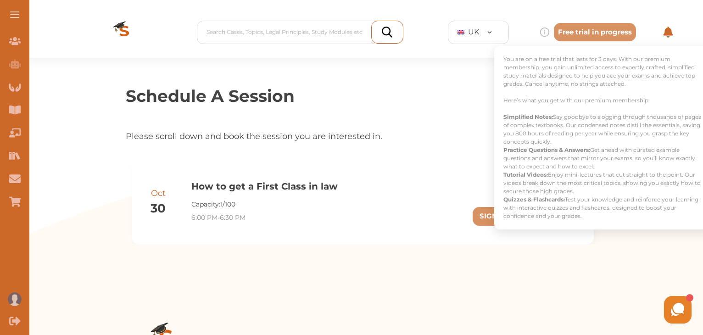
click at [593, 34] on div "You are on a free trial that lasts for 3 days. With our premium membership, you…" at bounding box center [590, 32] width 101 height 9
click at [13, 11] on span at bounding box center [14, 11] width 9 height 1
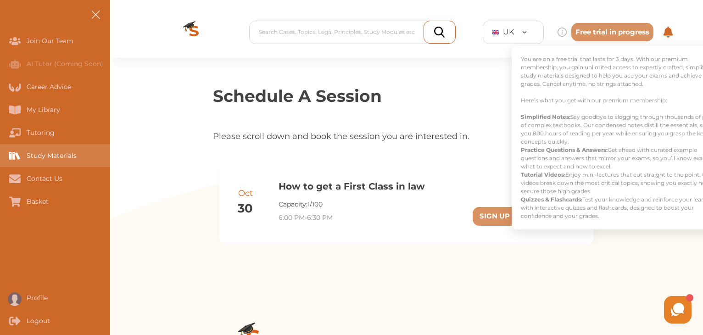
click at [47, 150] on div "Study Materials" at bounding box center [55, 155] width 110 height 23
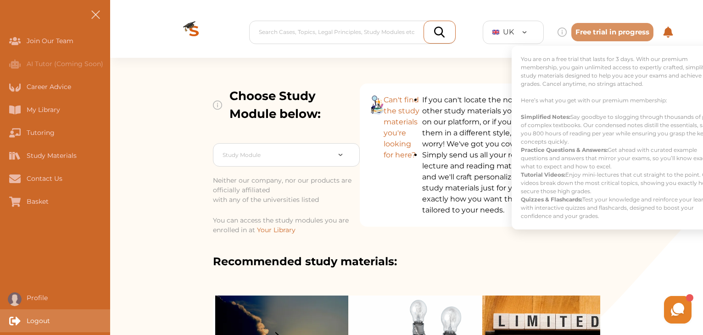
click at [0, 322] on div "Logout" at bounding box center [0, 320] width 0 height 23
